Goal: Task Accomplishment & Management: Use online tool/utility

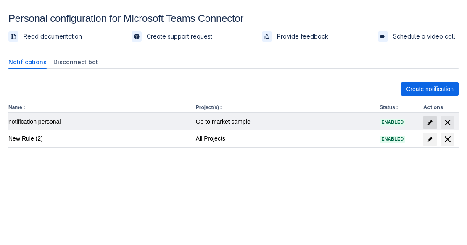
click at [431, 124] on span "edit" at bounding box center [429, 122] width 7 height 7
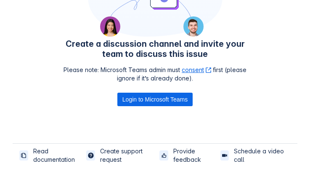
scroll to position [172, 0]
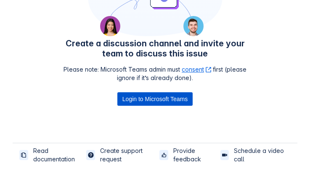
click at [185, 99] on span "Login to Microsoft Teams" at bounding box center [154, 98] width 65 height 13
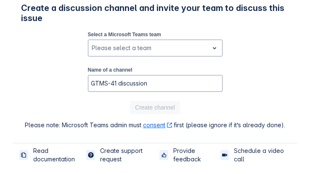
scroll to position [33, 0]
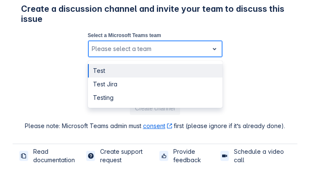
click at [144, 50] on div at bounding box center [148, 49] width 113 height 10
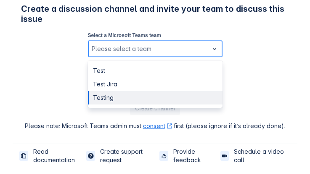
click at [126, 97] on div "Testing" at bounding box center [155, 97] width 134 height 13
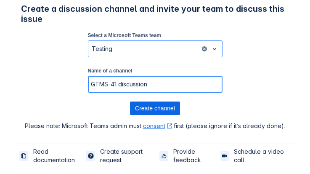
click at [127, 84] on input "GTMS-41 discussion" at bounding box center [155, 83] width 134 height 15
click at [151, 83] on input "GTMS-41 discussion" at bounding box center [155, 83] width 134 height 15
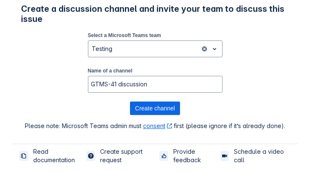
click at [247, 84] on div "Create a discussion channel and invite your team to discuss this issue Select a…" at bounding box center [155, 67] width 268 height 126
click at [227, 72] on div "Create a discussion channel and invite your team to discuss this issue Select a…" at bounding box center [155, 67] width 268 height 126
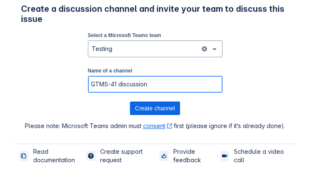
drag, startPoint x: 179, startPoint y: 76, endPoint x: 38, endPoint y: 79, distance: 140.8
click at [89, 79] on input "GTMS-41 discussion" at bounding box center [155, 83] width 134 height 15
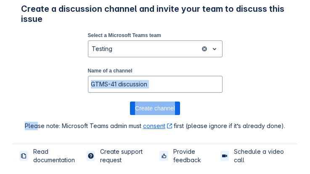
click at [37, 79] on div "Create a discussion channel and invite your team to discuss this issue Select a…" at bounding box center [155, 67] width 268 height 126
click at [72, 95] on div "Create a discussion channel and invite your team to discuss this issue Select a…" at bounding box center [155, 67] width 268 height 126
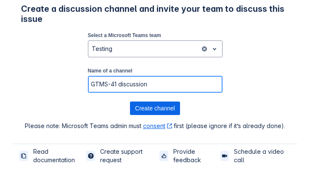
click at [179, 87] on input "GTMS-41 discussion" at bounding box center [155, 83] width 134 height 15
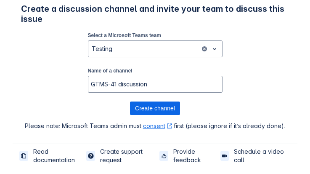
click at [228, 97] on div "Create a discussion channel and invite your team to discuss this issue Select a…" at bounding box center [155, 67] width 268 height 126
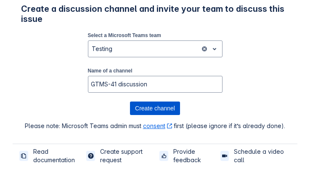
click at [166, 107] on span "Create channel" at bounding box center [155, 107] width 40 height 13
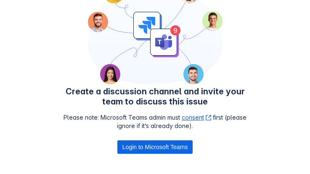
scroll to position [172, 0]
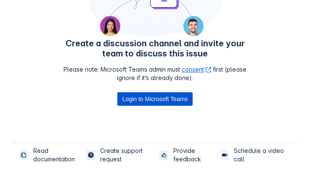
click at [184, 97] on span "Login to Microsoft Teams" at bounding box center [154, 98] width 65 height 13
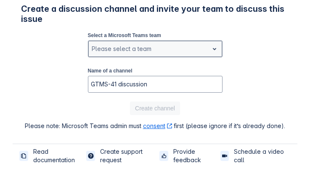
click at [175, 47] on div at bounding box center [148, 49] width 113 height 10
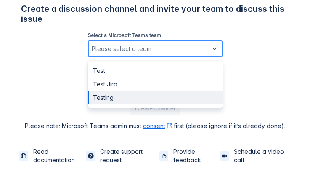
click at [152, 95] on div "Testing" at bounding box center [155, 97] width 134 height 13
